Goal: Navigation & Orientation: Understand site structure

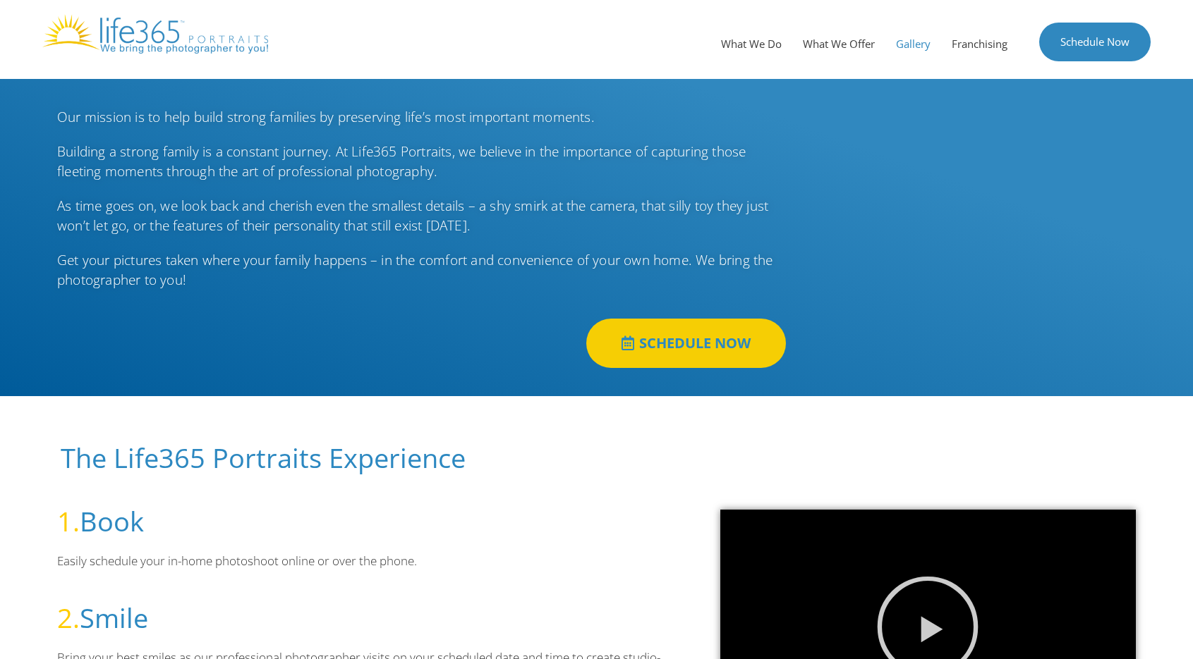
click at [908, 49] on link "Gallery" at bounding box center [913, 44] width 56 height 42
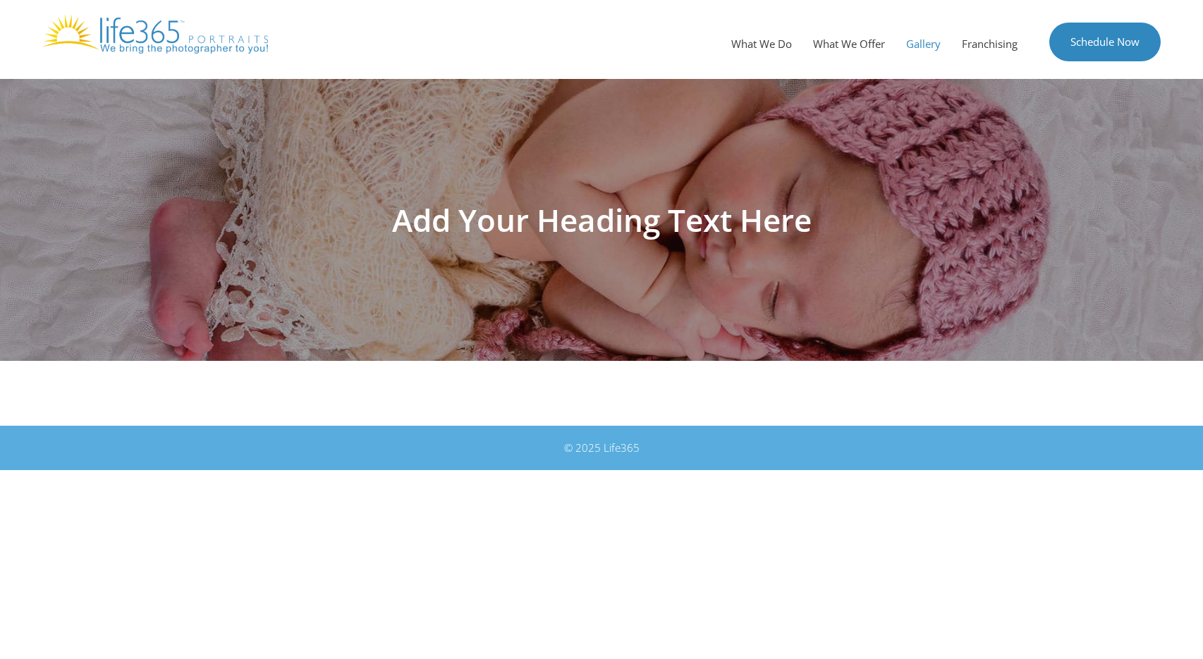
click at [1199, 26] on div "Menu What We Do What We Offer Gallery Franchising Schedule Now" at bounding box center [601, 39] width 1203 height 79
click at [848, 448] on div "© 2025 Life365" at bounding box center [602, 448] width 776 height 16
click at [860, 44] on link "What We Offer" at bounding box center [849, 44] width 93 height 42
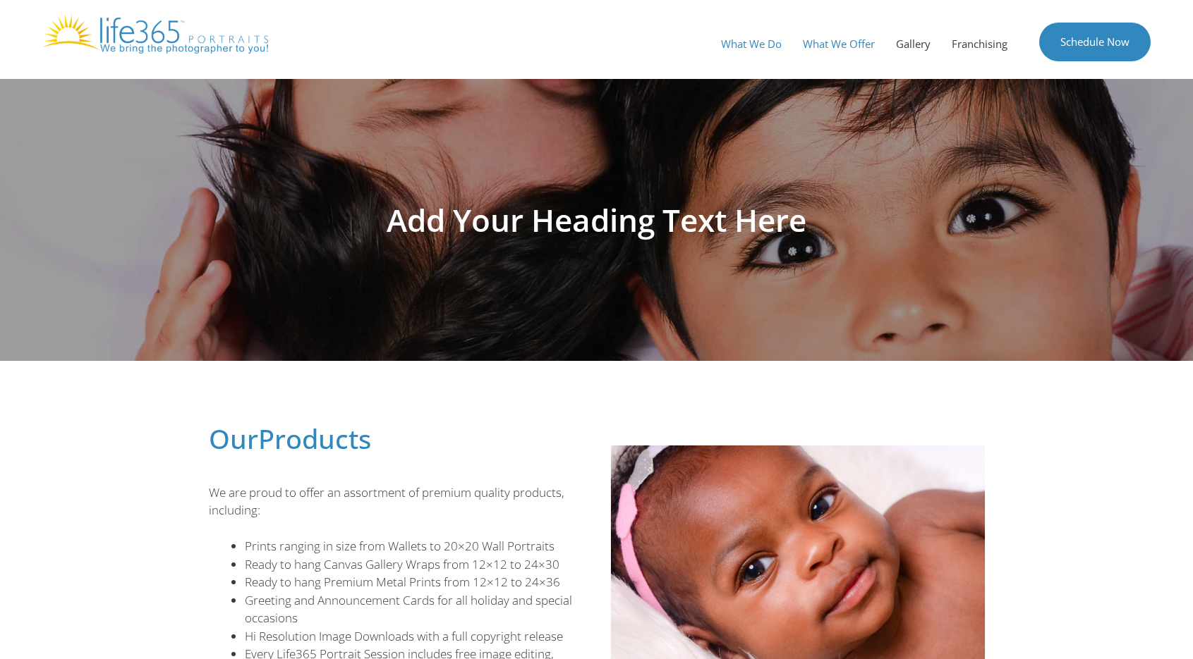
click at [760, 46] on link "What We Do" at bounding box center [751, 44] width 82 height 42
